Goal: Transaction & Acquisition: Purchase product/service

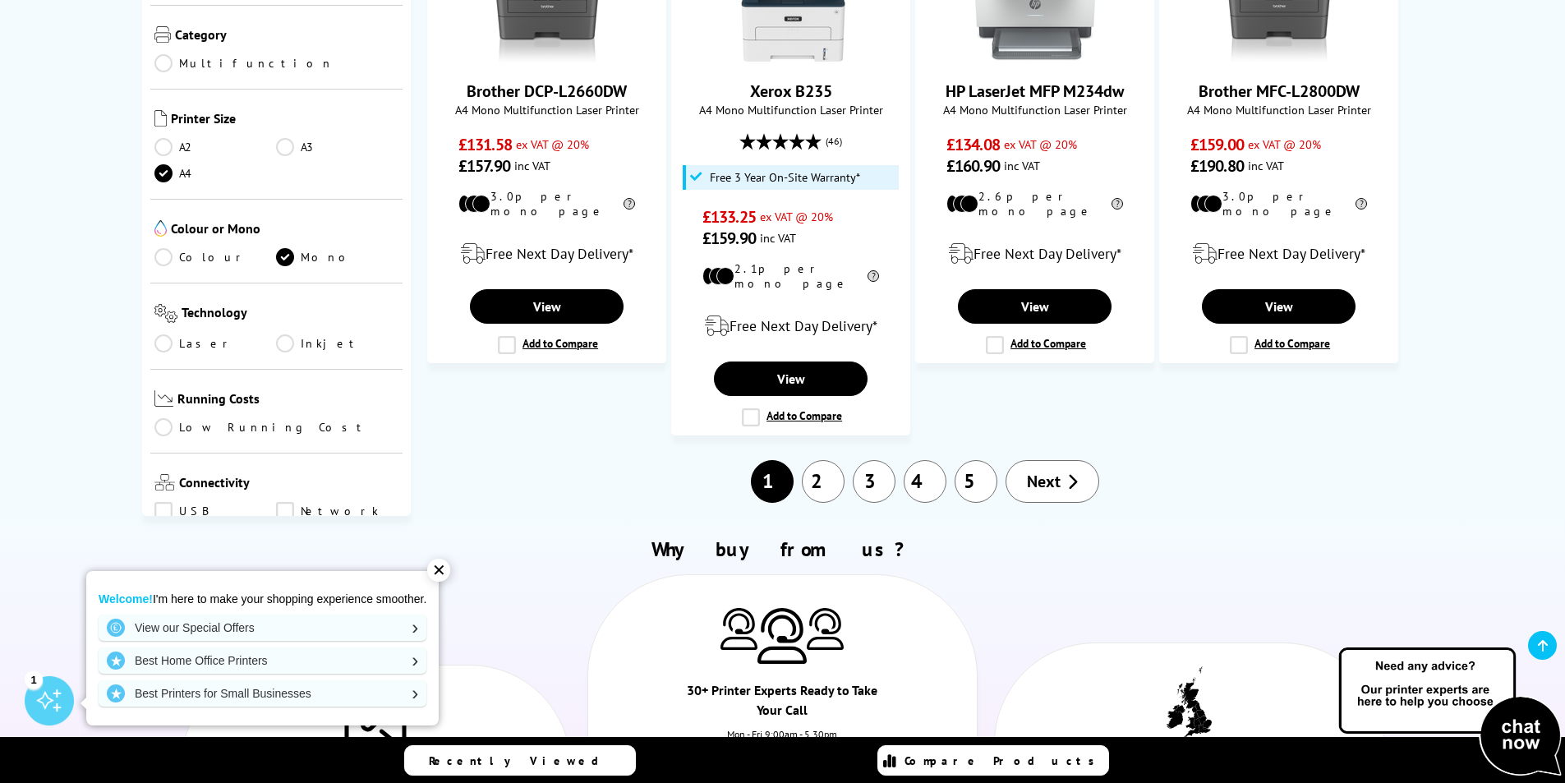
scroll to position [1561, 0]
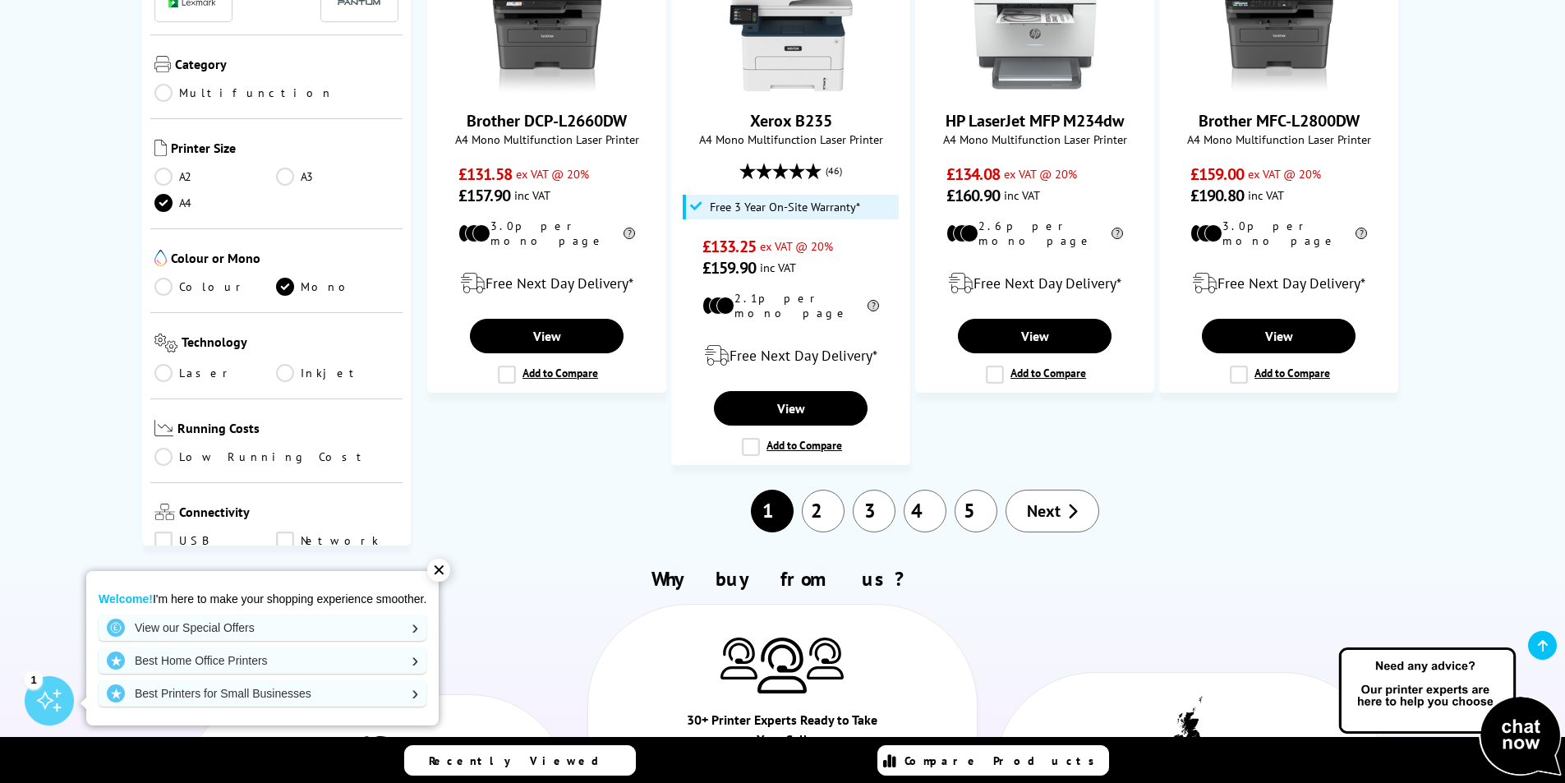
click at [289, 364] on link "Inkjet" at bounding box center [337, 373] width 122 height 18
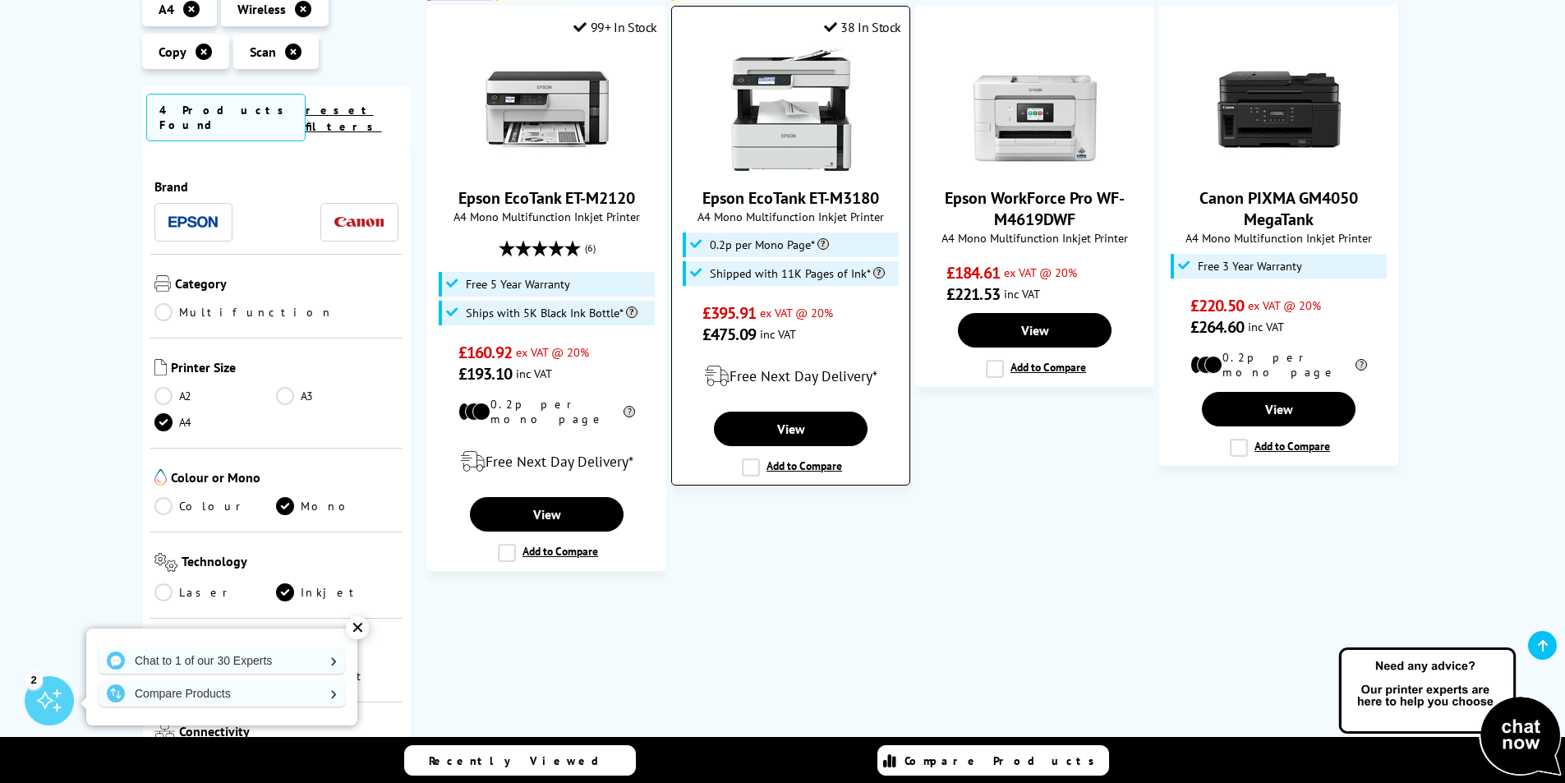
scroll to position [348, 0]
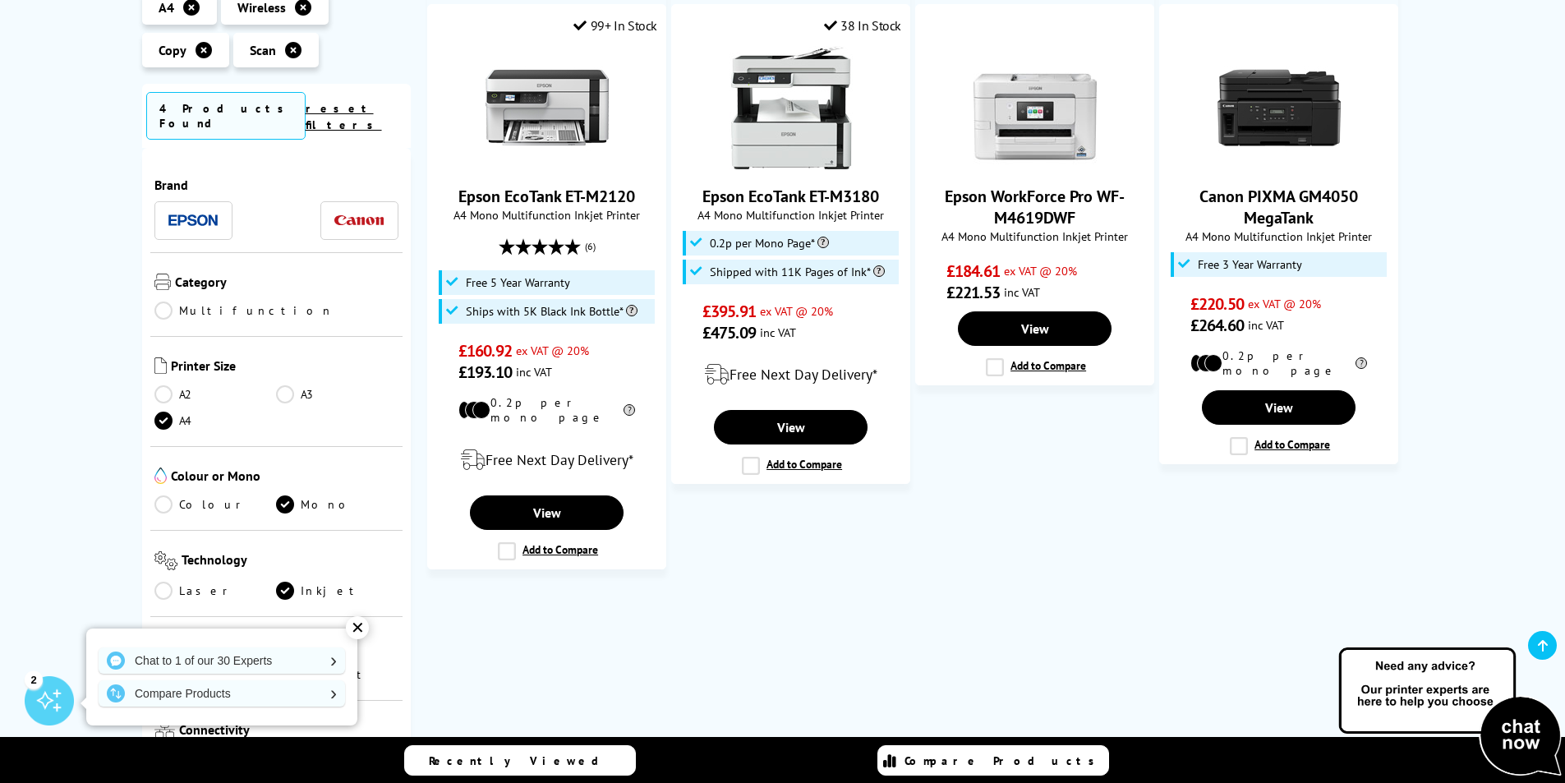
click at [163, 495] on link "Colour" at bounding box center [215, 504] width 122 height 18
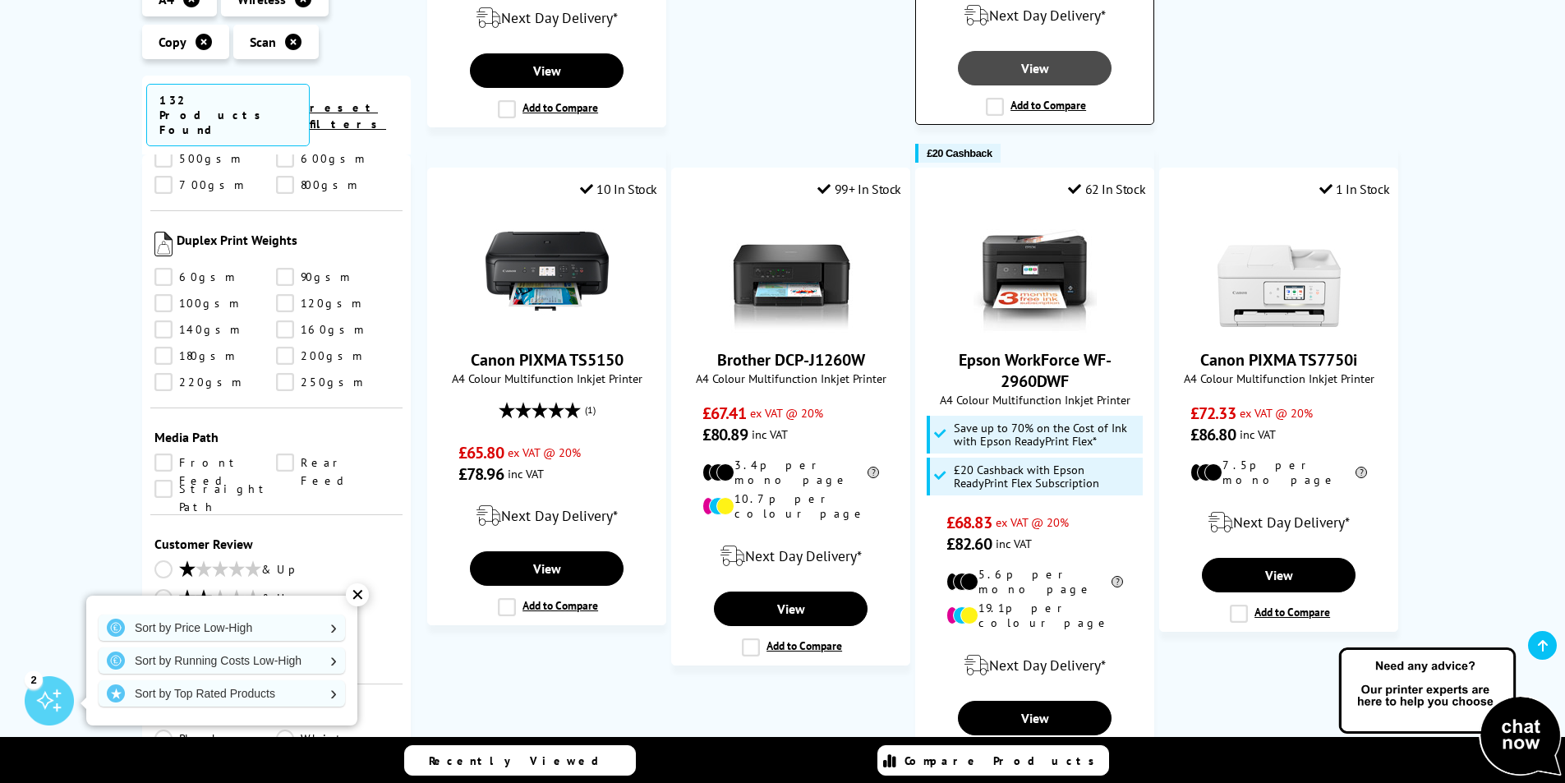
scroll to position [1478, 0]
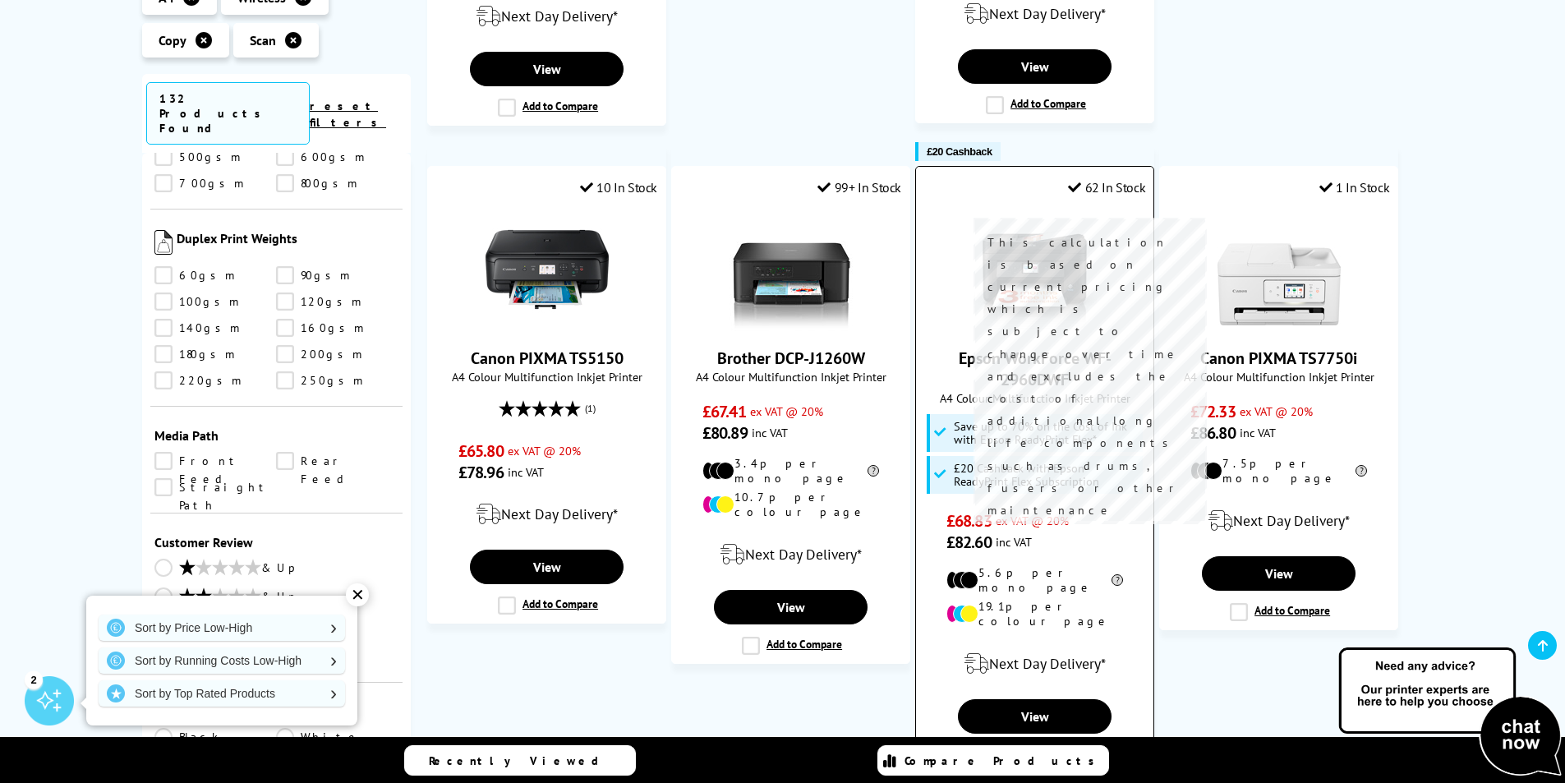
click at [1109, 574] on icon at bounding box center [1116, 579] width 14 height 11
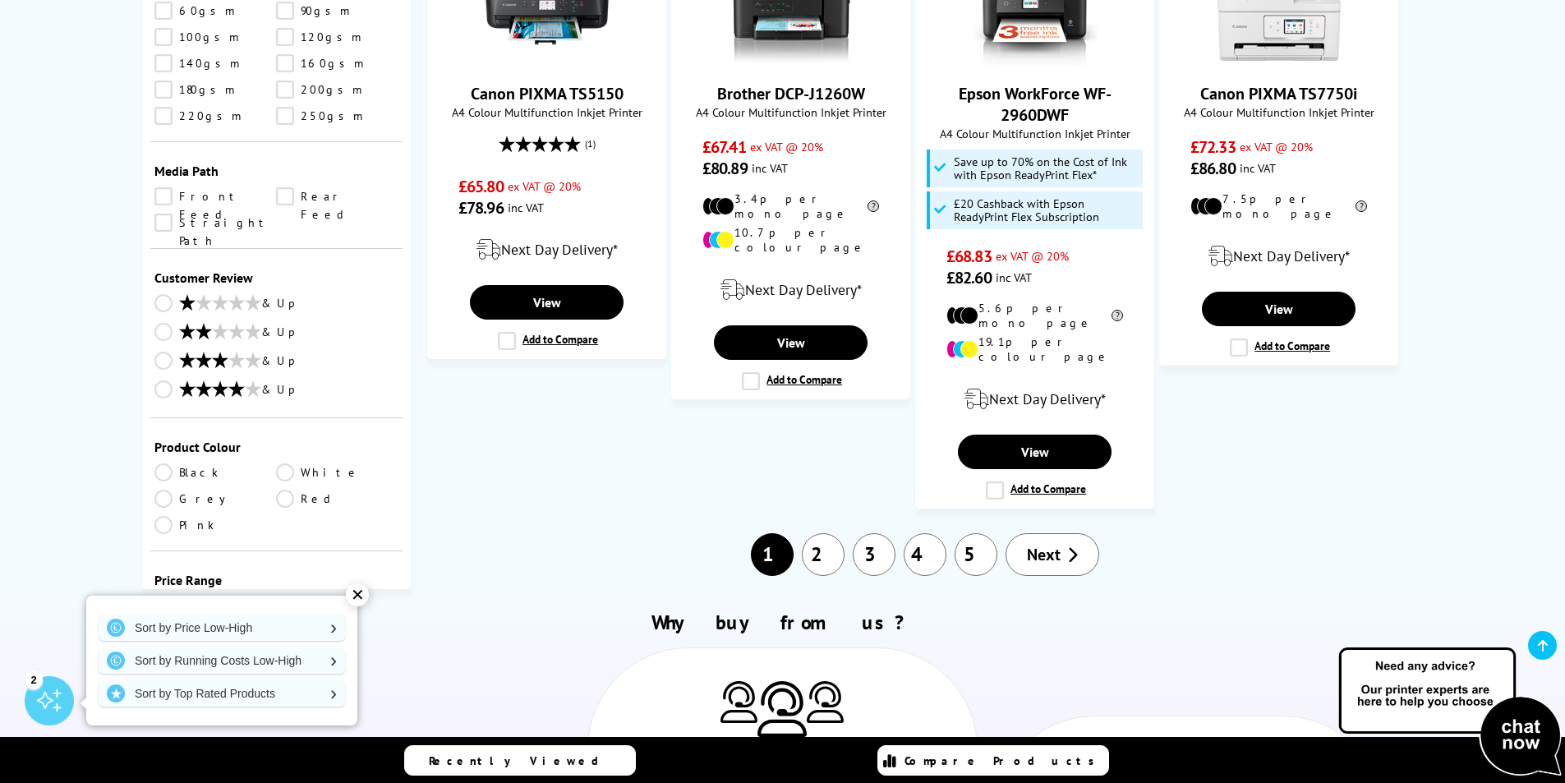
scroll to position [1643, 0]
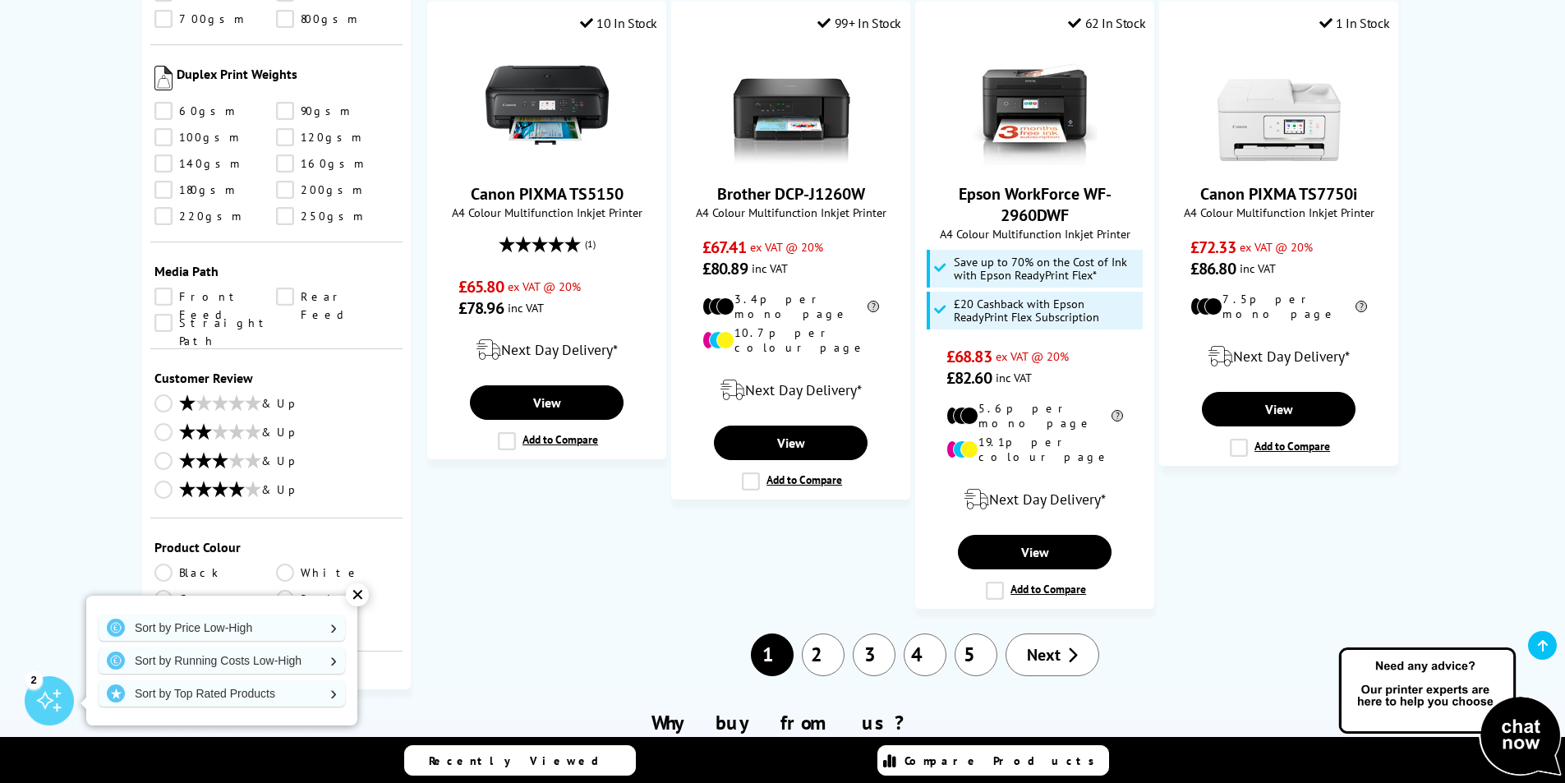
click at [1042, 644] on span "Next" at bounding box center [1044, 654] width 34 height 21
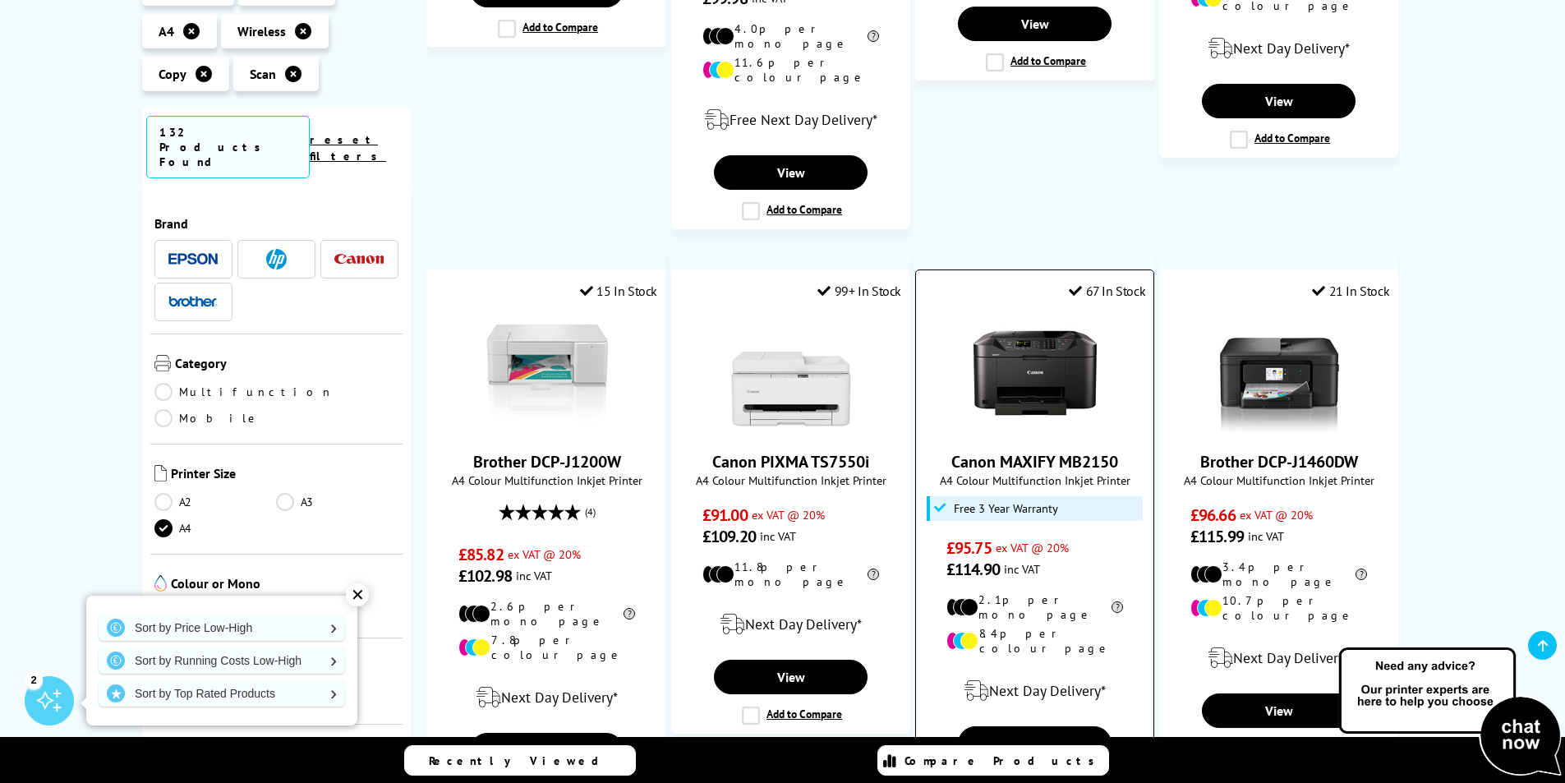
scroll to position [1561, 0]
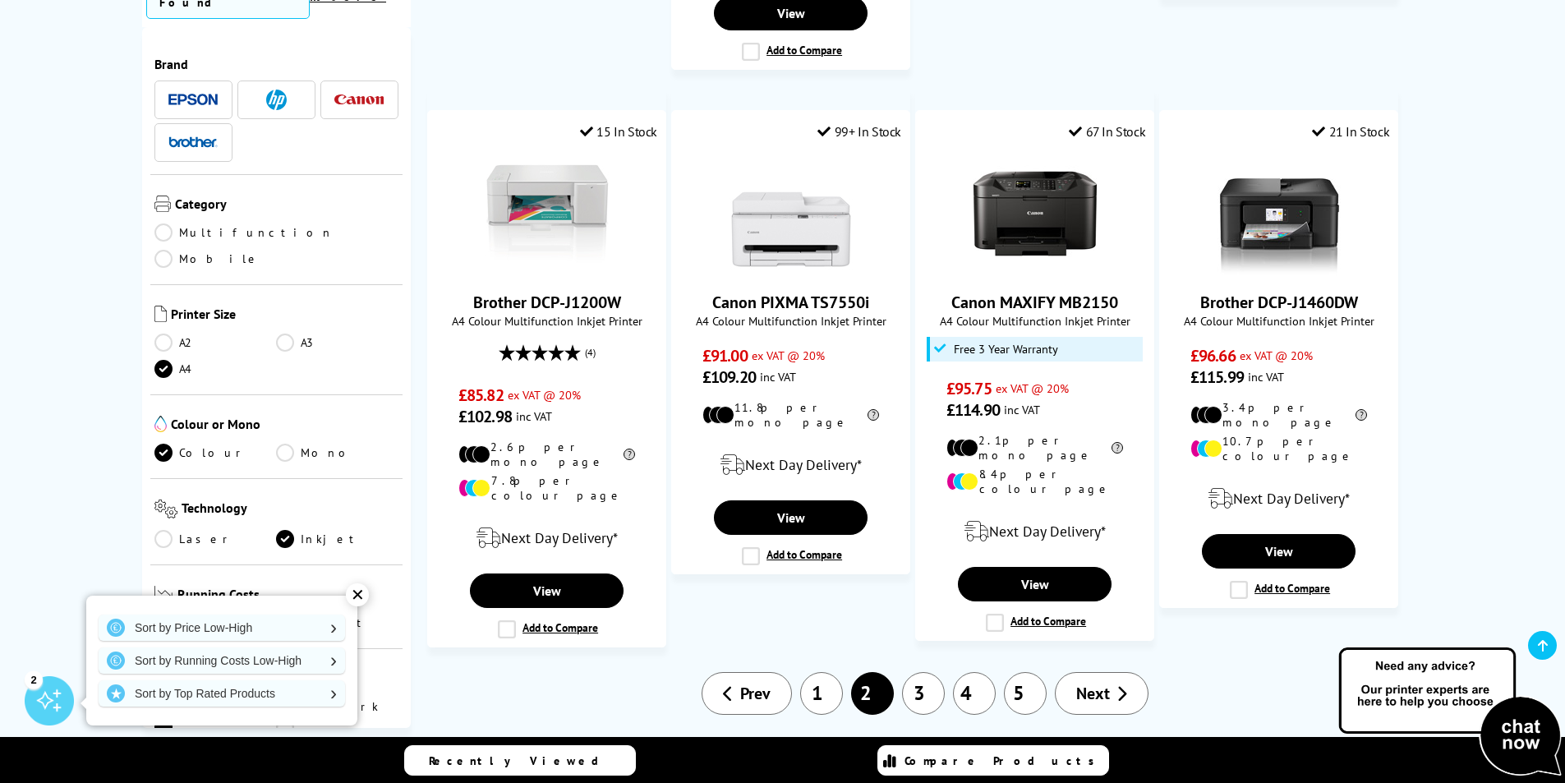
click at [1115, 672] on link "Next" at bounding box center [1102, 693] width 94 height 43
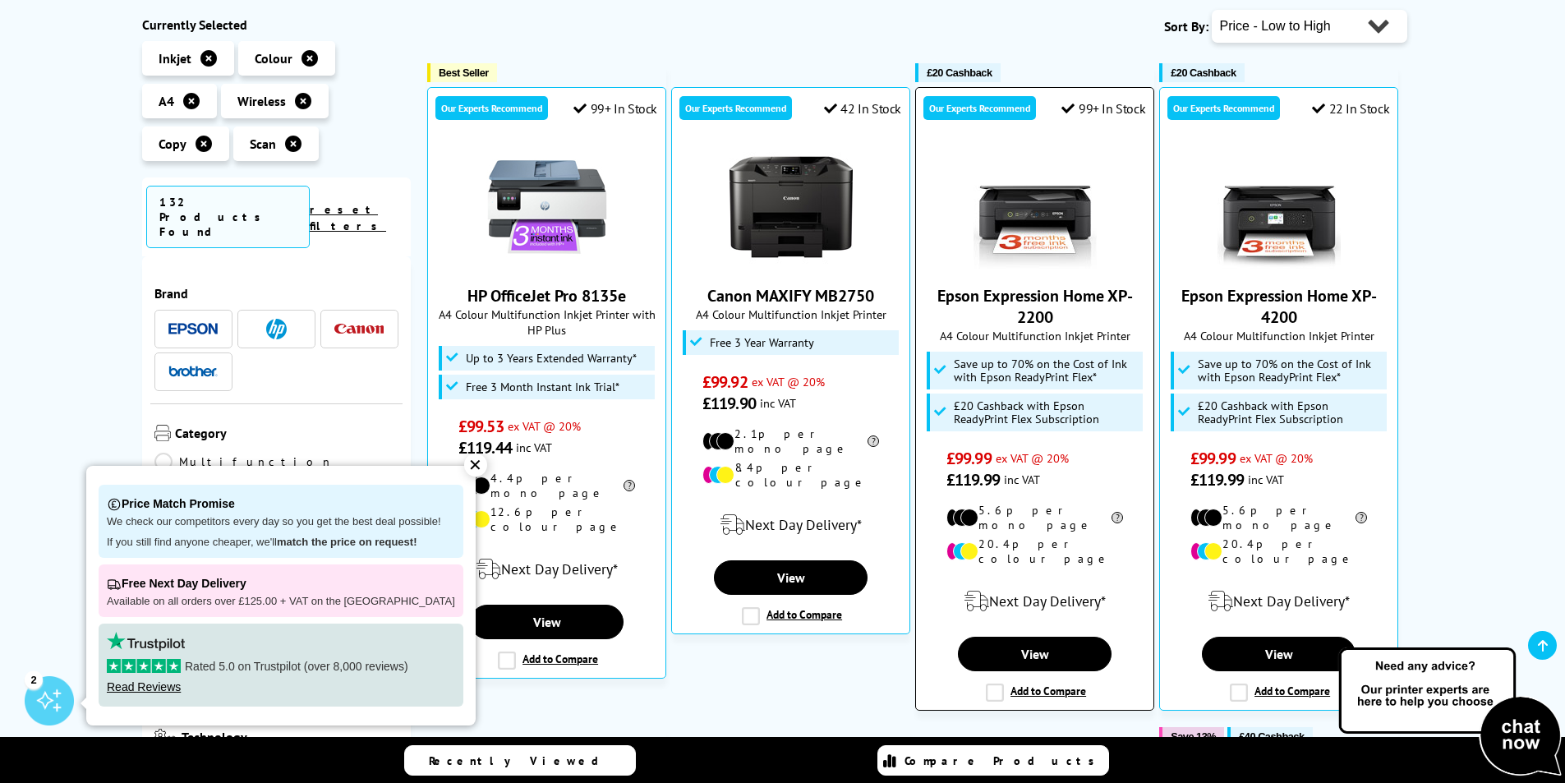
scroll to position [329, 0]
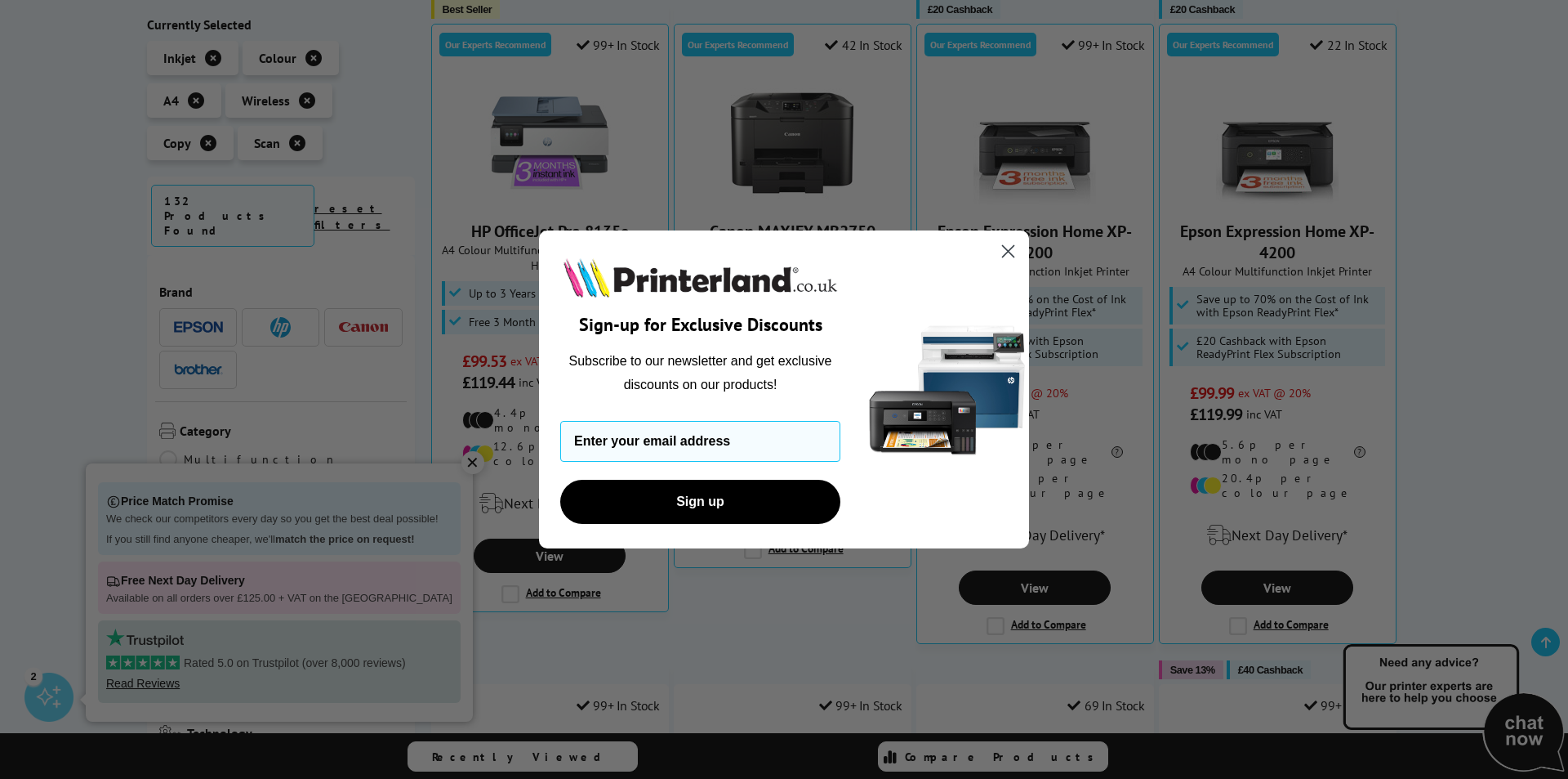
drag, startPoint x: 1005, startPoint y: 250, endPoint x: 1005, endPoint y: 268, distance: 18.0
click at [1006, 251] on circle "Close dialog" at bounding box center [1007, 251] width 27 height 27
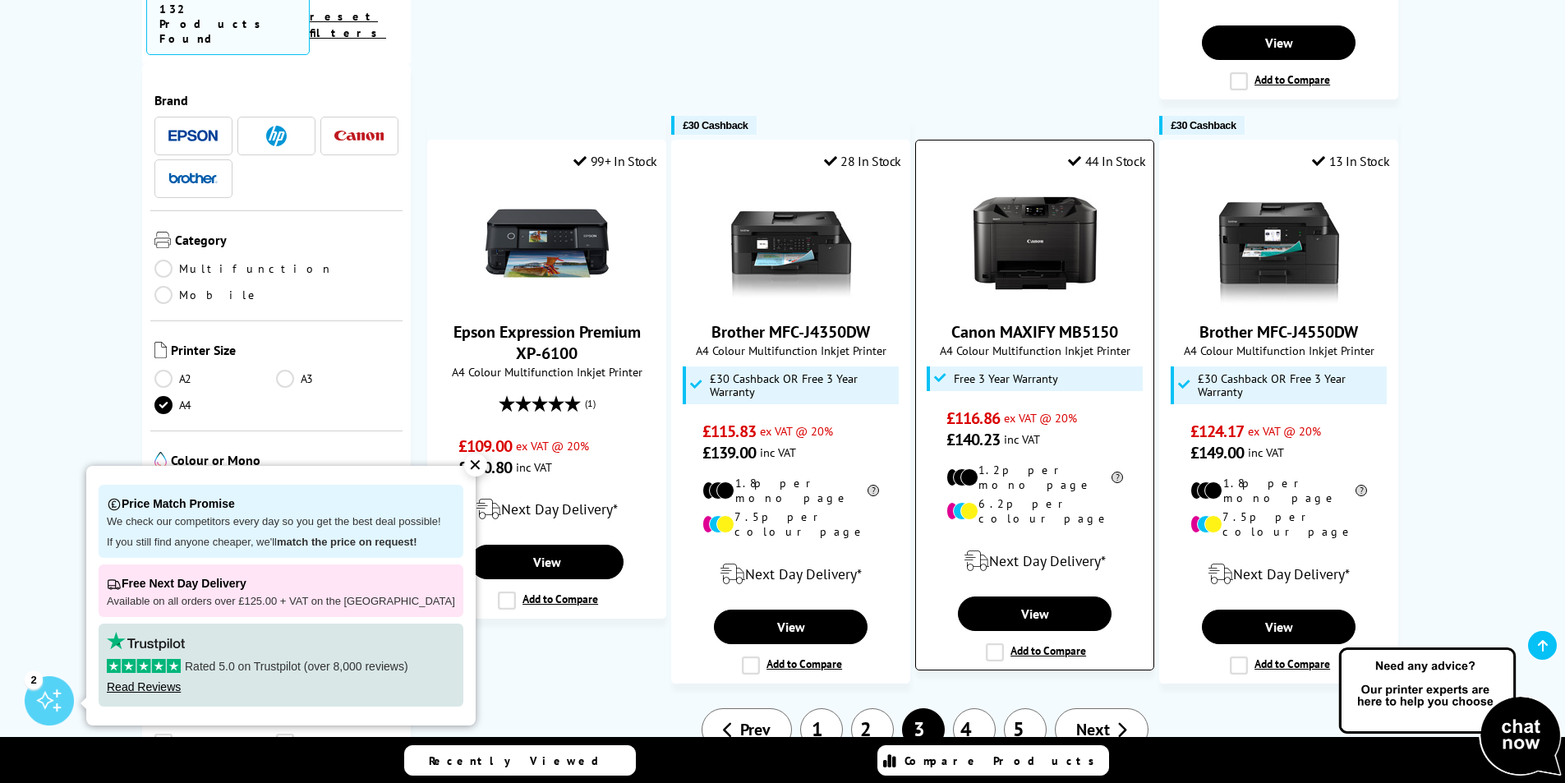
scroll to position [1725, 0]
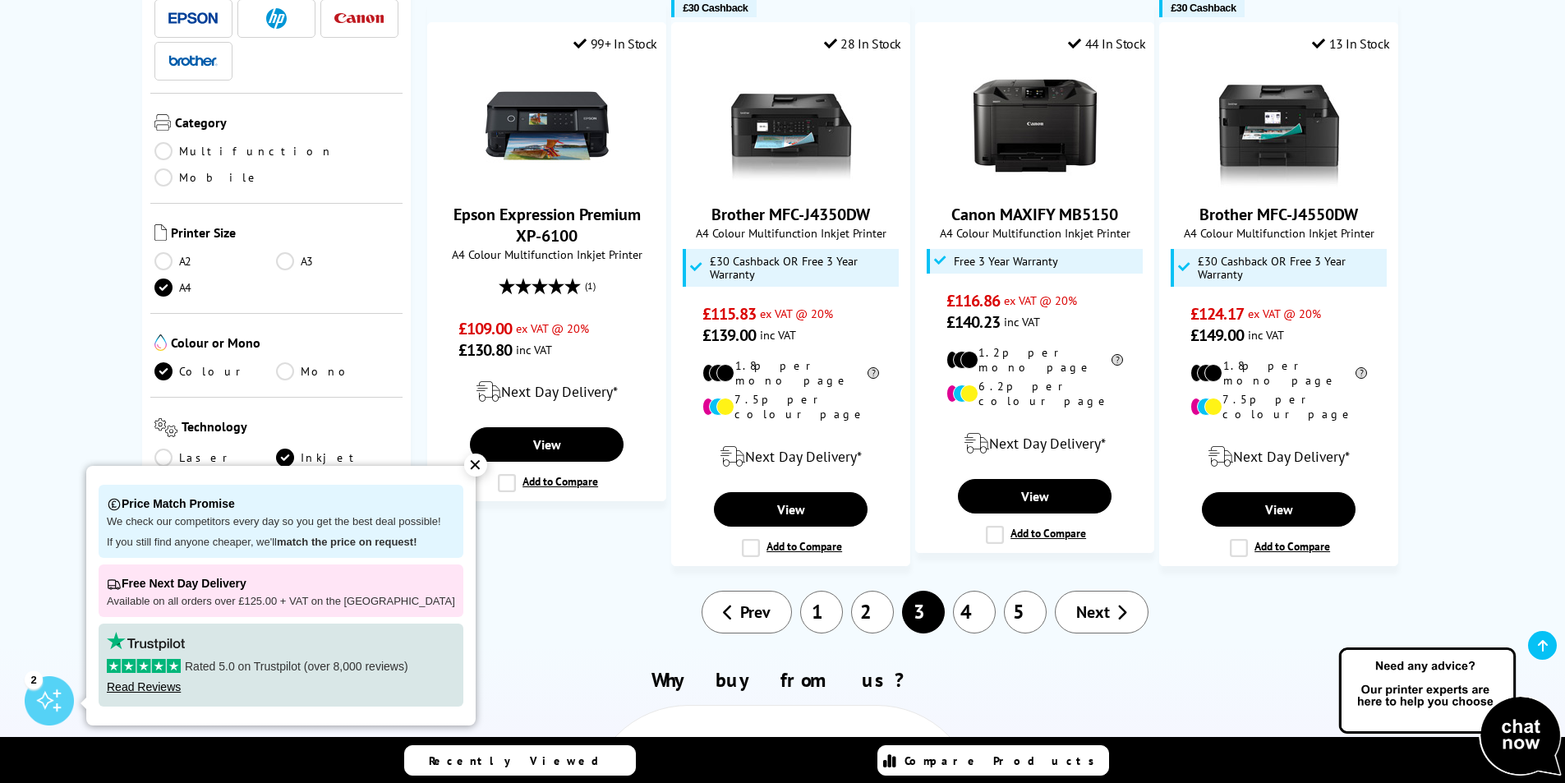
click at [1097, 591] on link "Next" at bounding box center [1102, 612] width 94 height 43
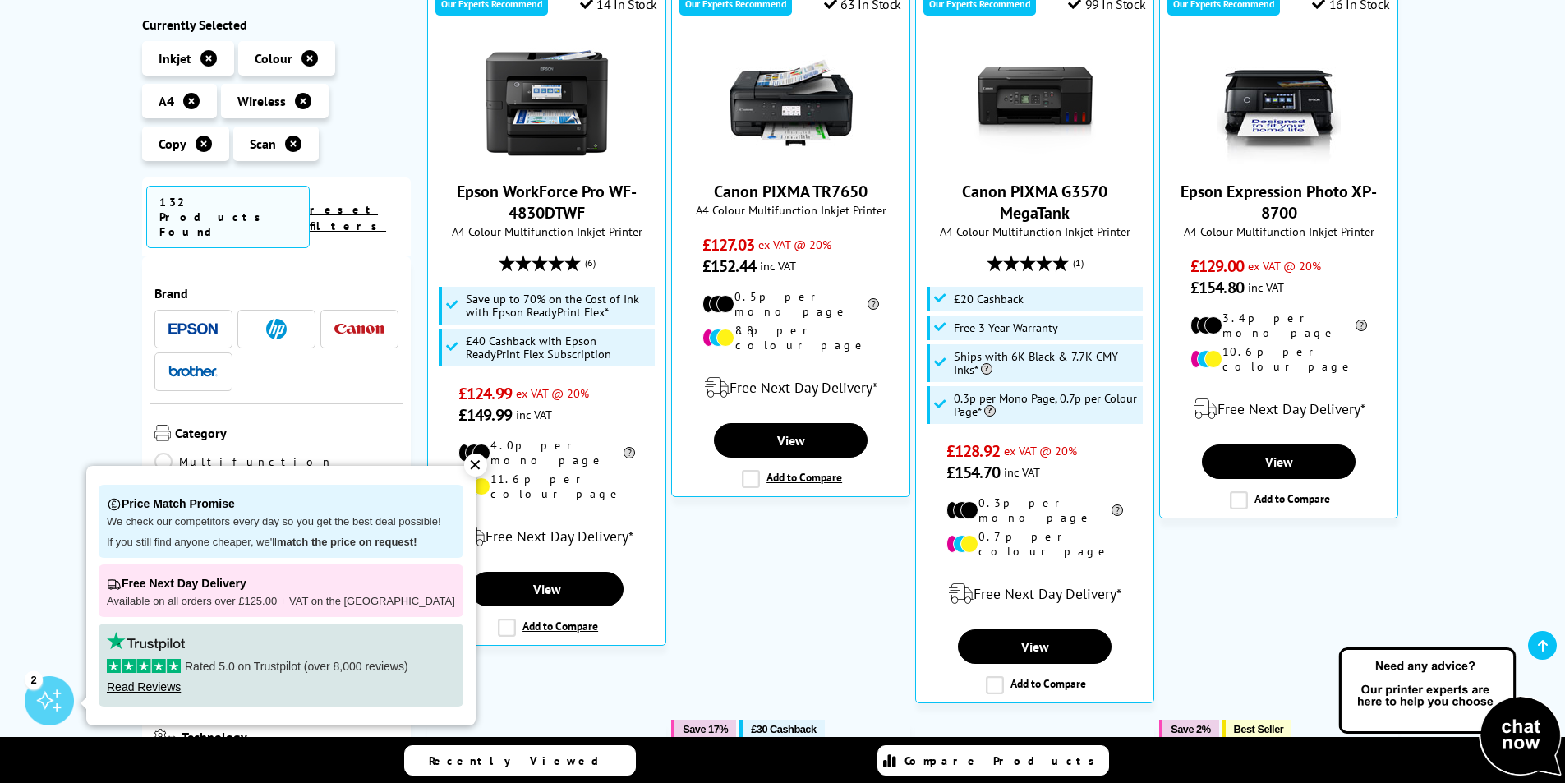
scroll to position [329, 0]
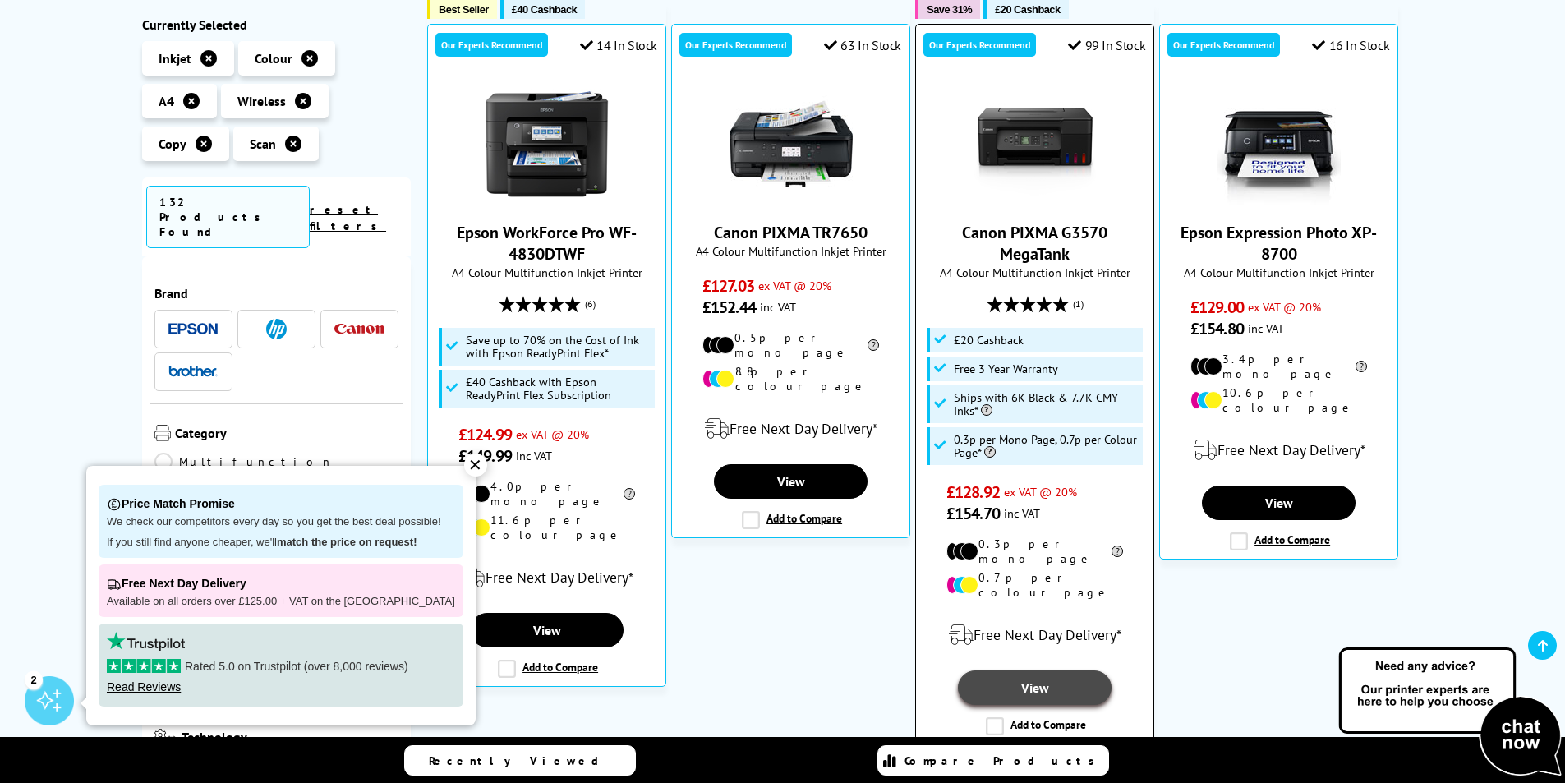
click at [1046, 670] on link "View" at bounding box center [1034, 687] width 153 height 34
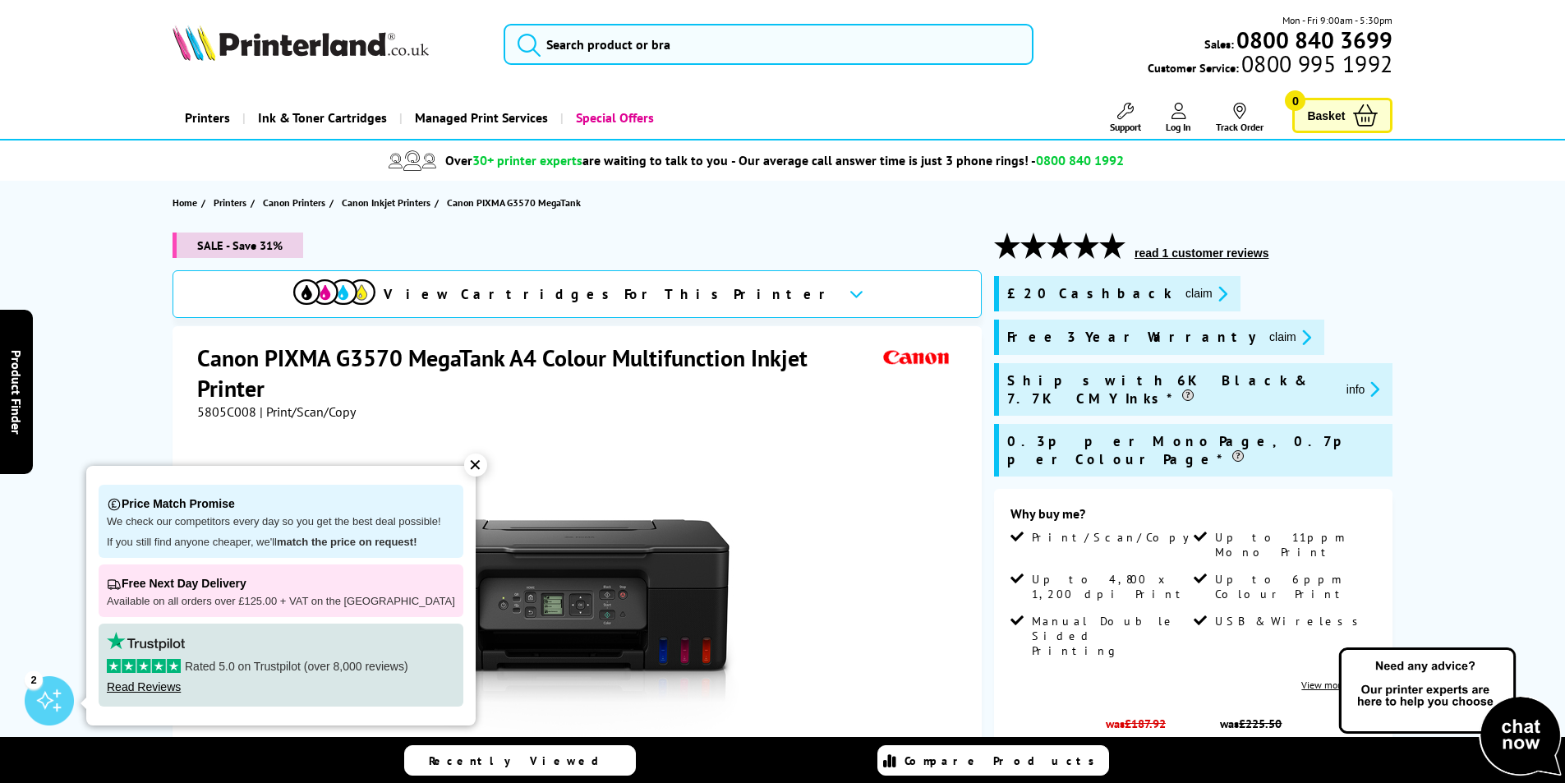
click at [464, 471] on div "✕" at bounding box center [475, 464] width 23 height 23
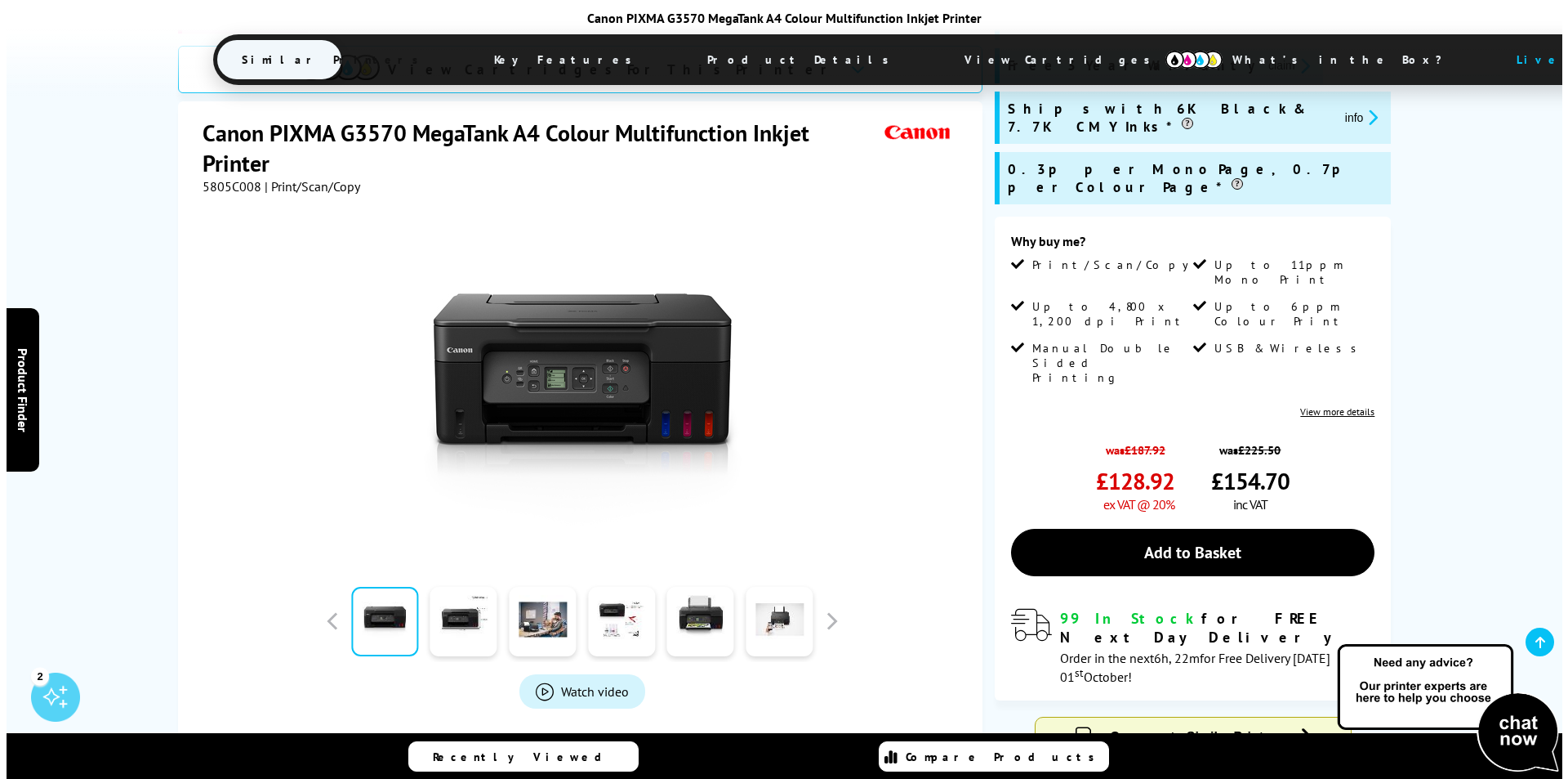
scroll to position [327, 0]
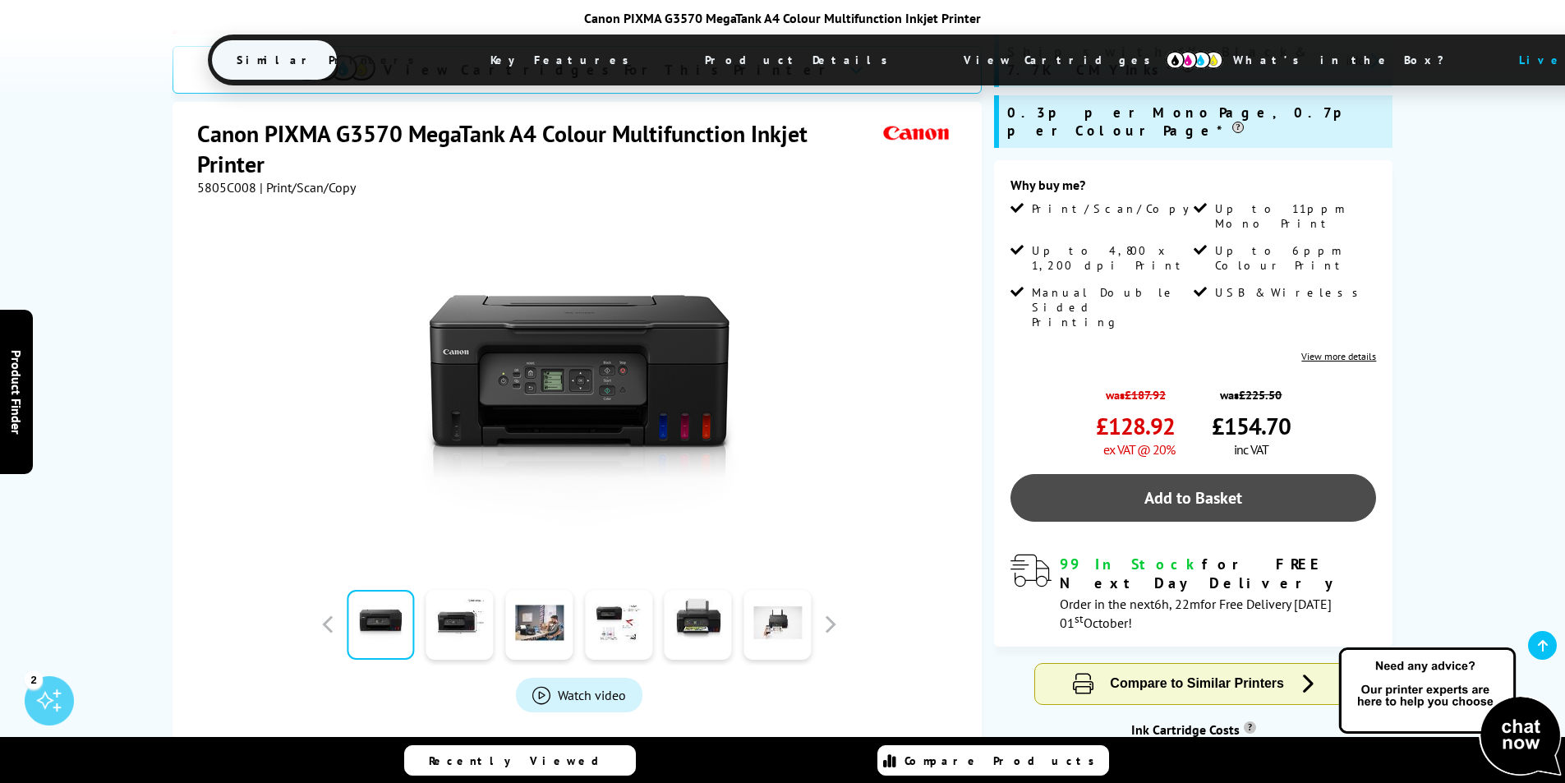
click at [1208, 474] on link "Add to Basket" at bounding box center [1193, 498] width 366 height 48
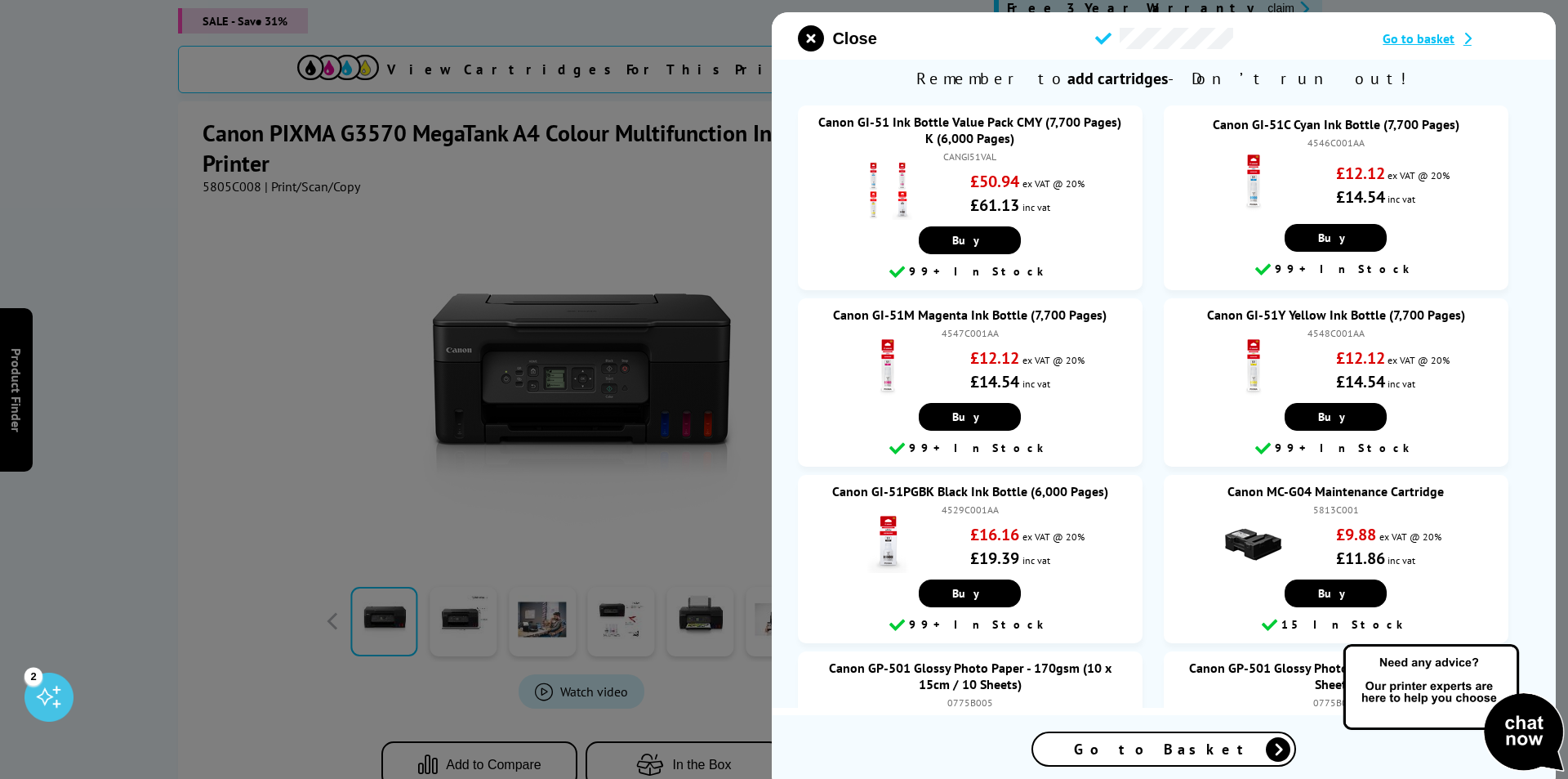
click at [1175, 756] on span "Go to Basket" at bounding box center [1163, 748] width 180 height 19
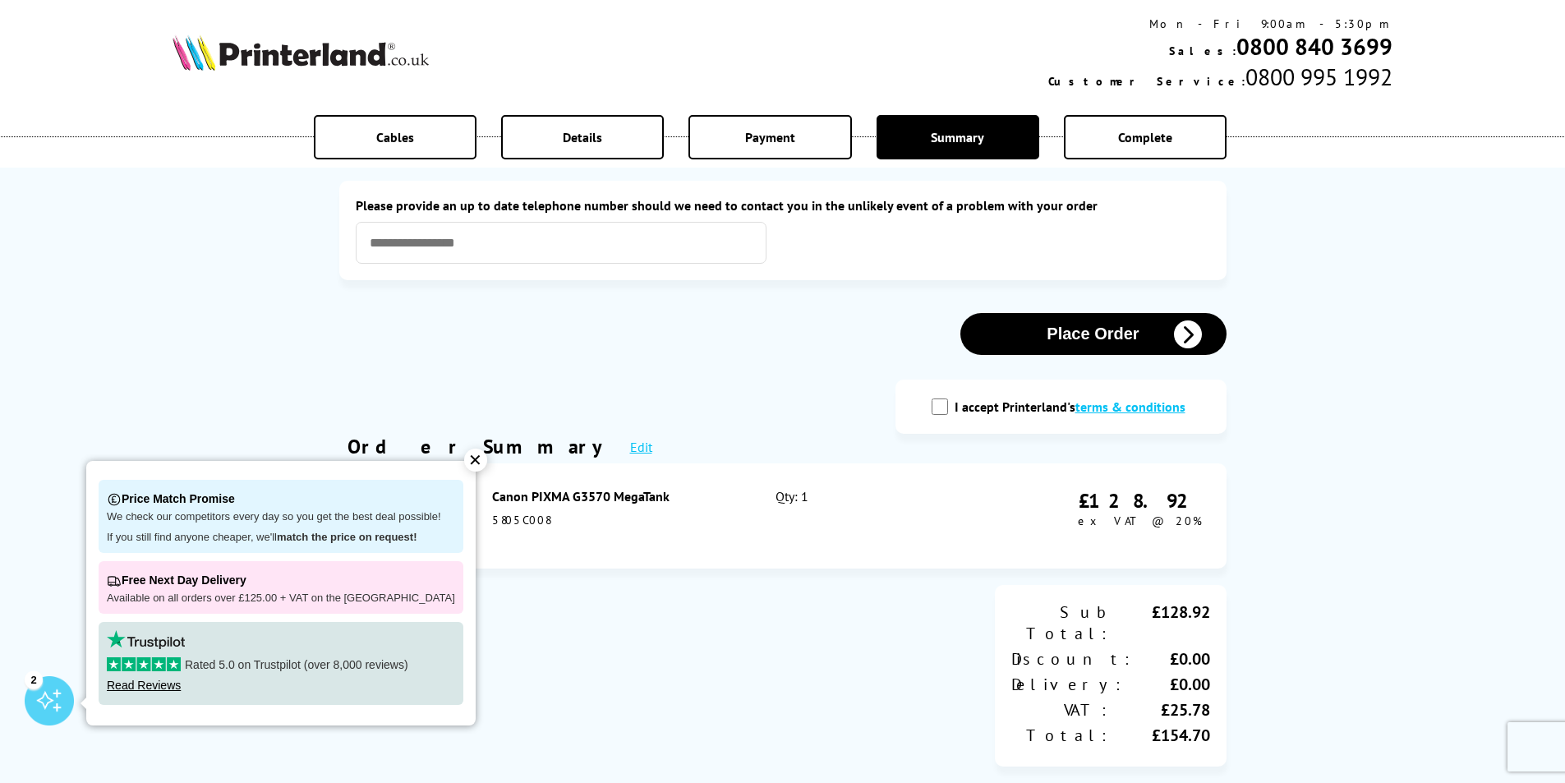
click at [1101, 338] on button "Place Order" at bounding box center [1093, 334] width 266 height 42
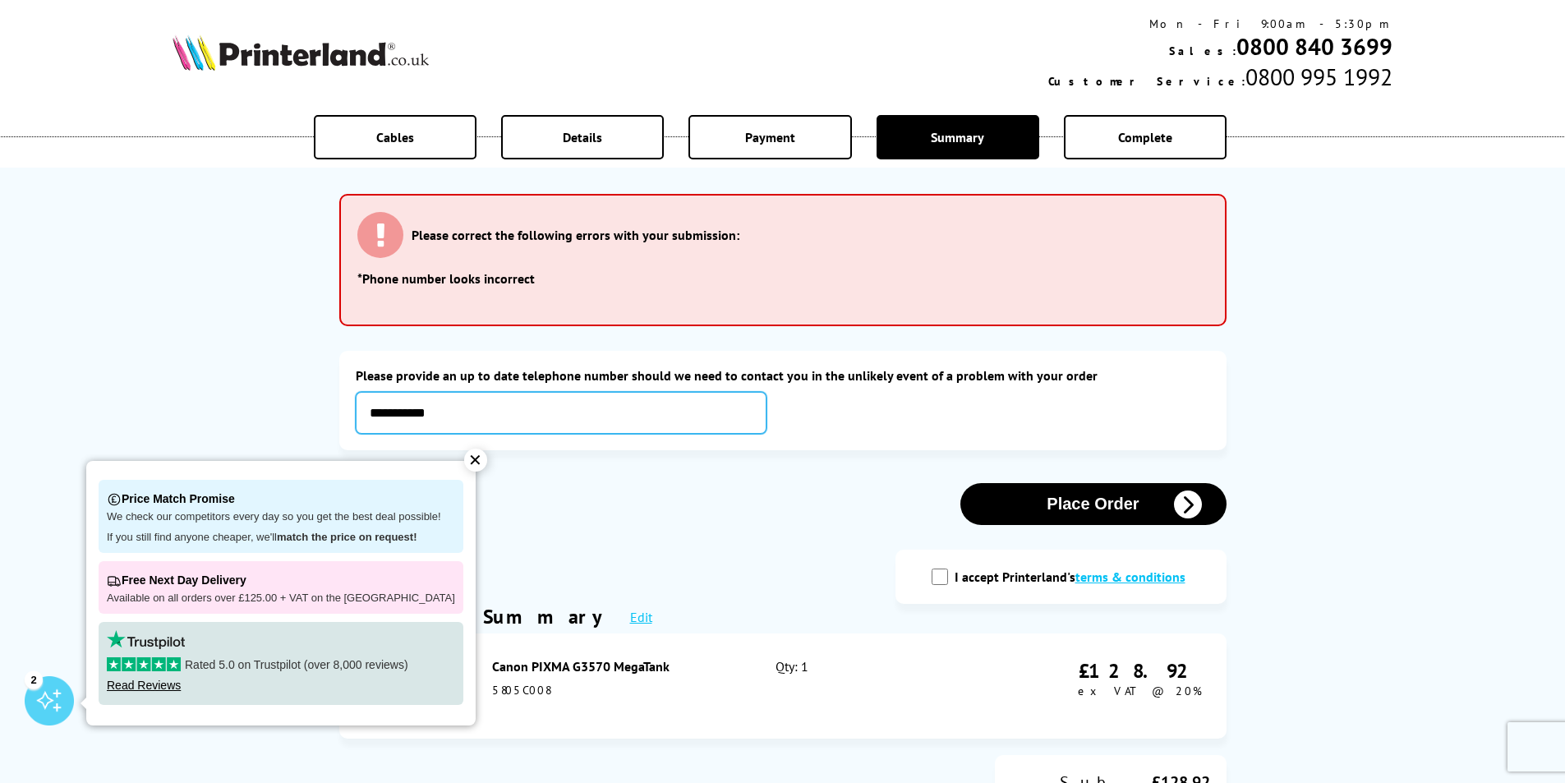
type input "**********"
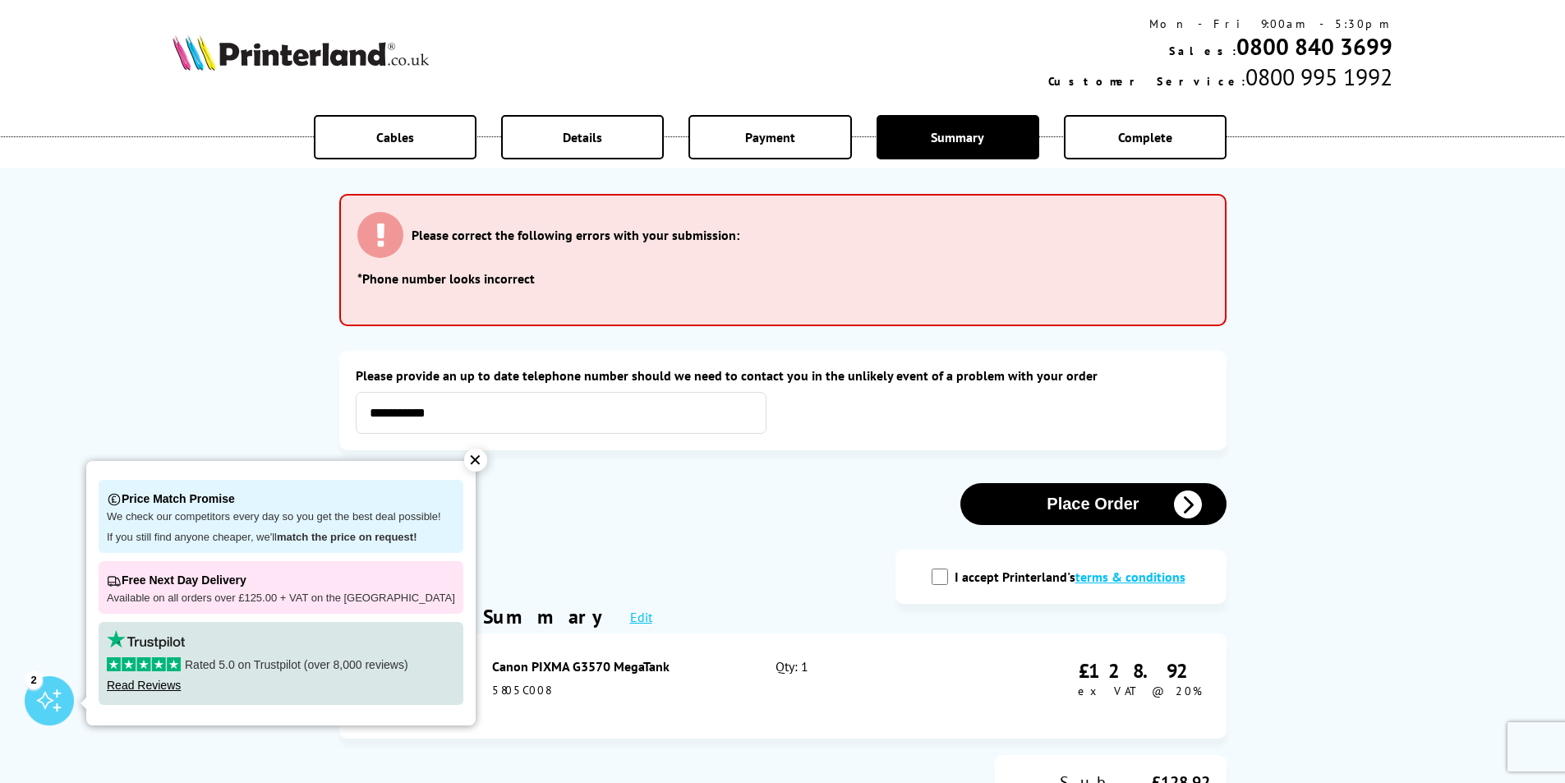
click at [943, 576] on input "I accept Printerland's terms & conditions" at bounding box center [939, 576] width 16 height 16
checkbox input "true"
click at [1074, 500] on button "Place Order" at bounding box center [1093, 504] width 266 height 42
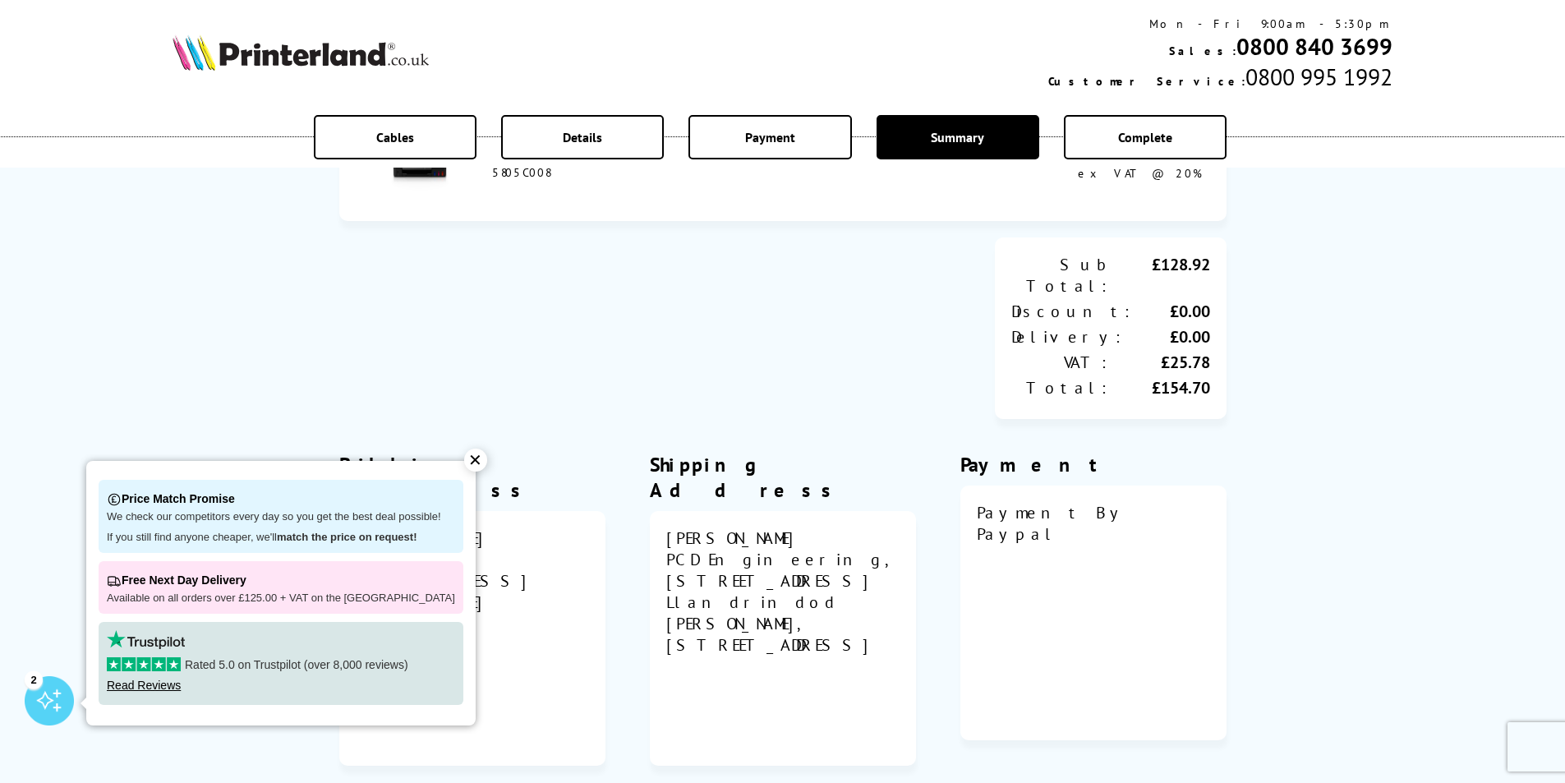
scroll to position [575, 0]
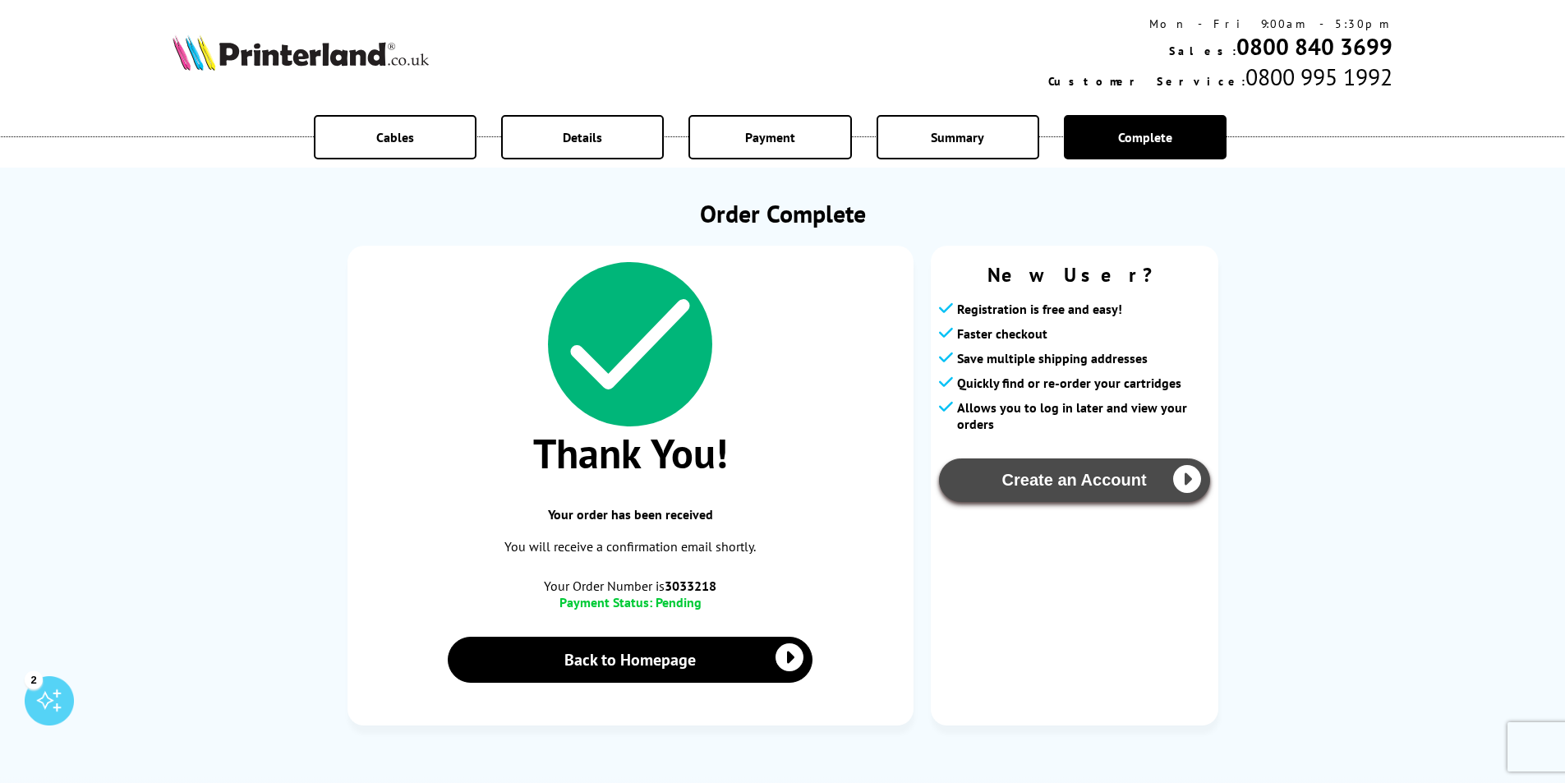
click at [1032, 467] on button "Create an Account" at bounding box center [1074, 480] width 271 height 44
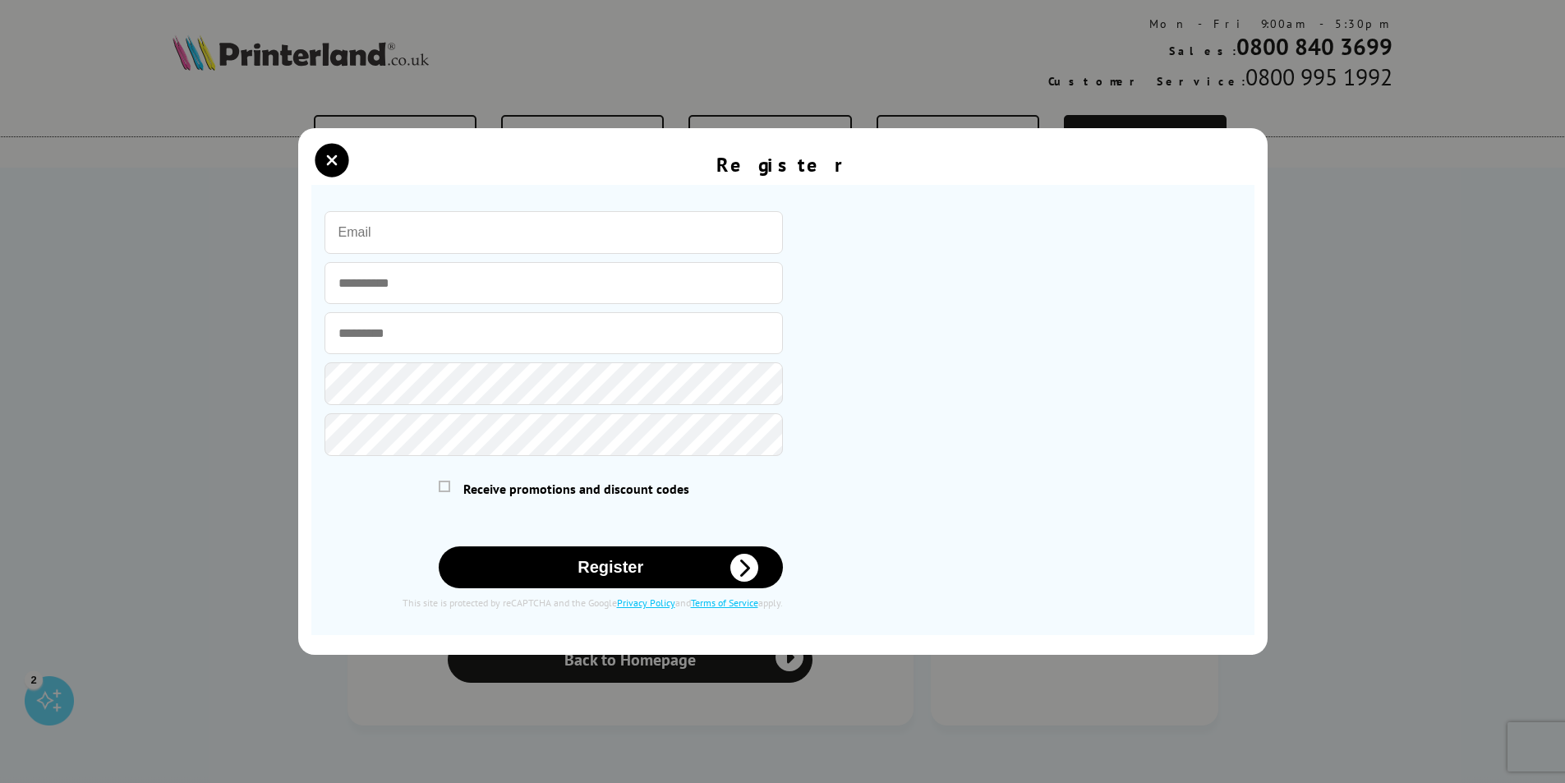
click at [436, 225] on input "email" at bounding box center [553, 232] width 458 height 43
type input "[EMAIL_ADDRESS][DOMAIN_NAME]"
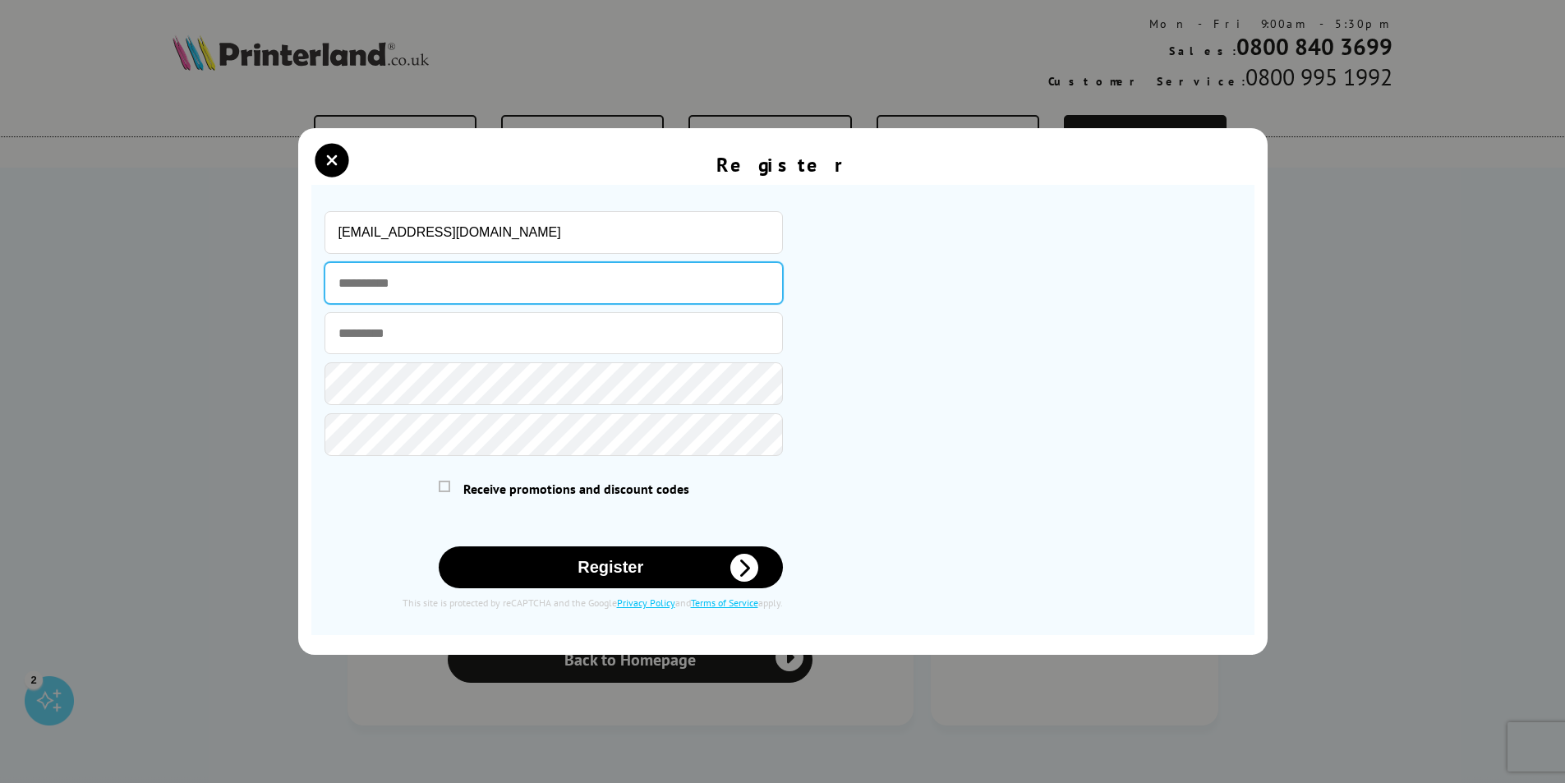
type input "*****"
type input "*******"
click at [596, 560] on button "Register" at bounding box center [611, 567] width 344 height 42
